Goal: Task Accomplishment & Management: Manage account settings

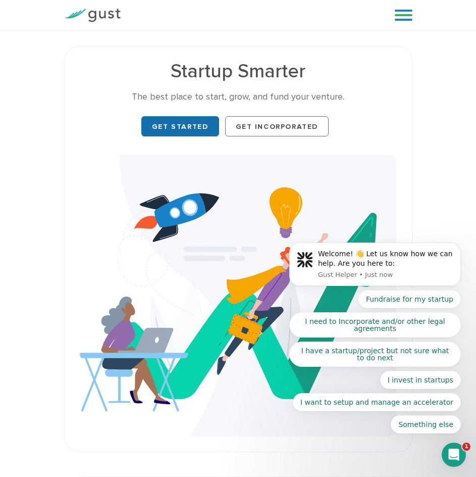
click at [179, 122] on link "Get Started" at bounding box center [180, 126] width 78 height 20
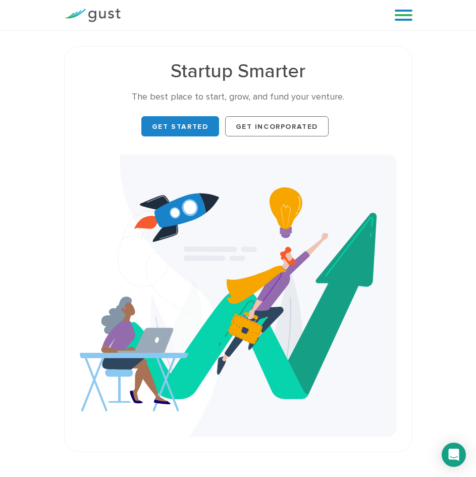
click at [404, 13] on link at bounding box center [404, 15] width 18 height 15
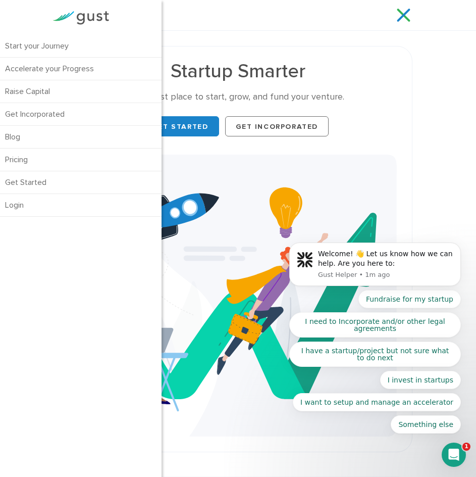
click at [224, 21] on div "Start your Journey Accelerate your Progress Raise Capital Get Incorporated" at bounding box center [254, 15] width 252 height 15
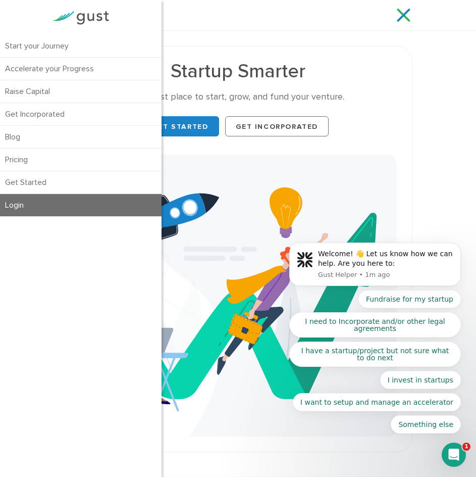
click at [51, 210] on link "Login" at bounding box center [81, 205] width 162 height 22
